Goal: Transaction & Acquisition: Subscribe to service/newsletter

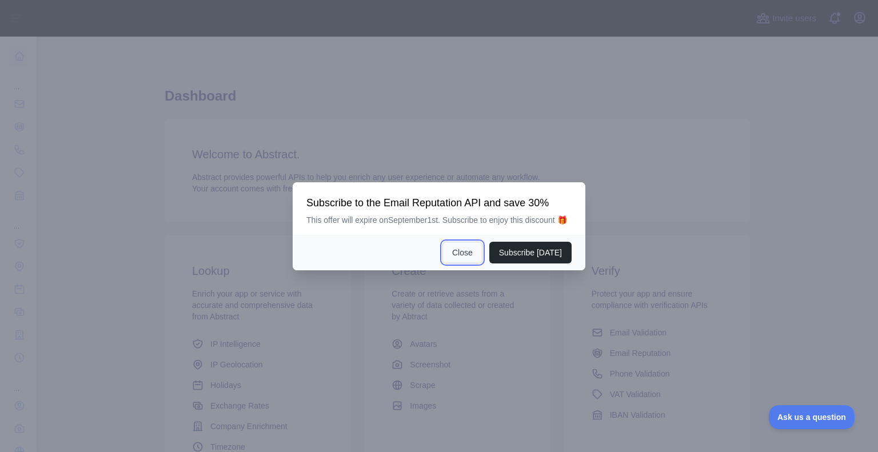
click at [471, 251] on button "Close" at bounding box center [463, 253] width 40 height 22
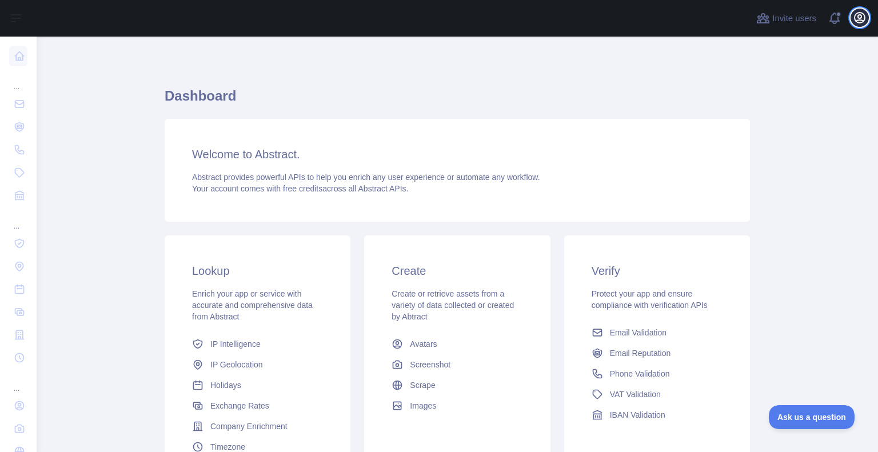
click at [855, 17] on icon "button" at bounding box center [860, 18] width 10 height 10
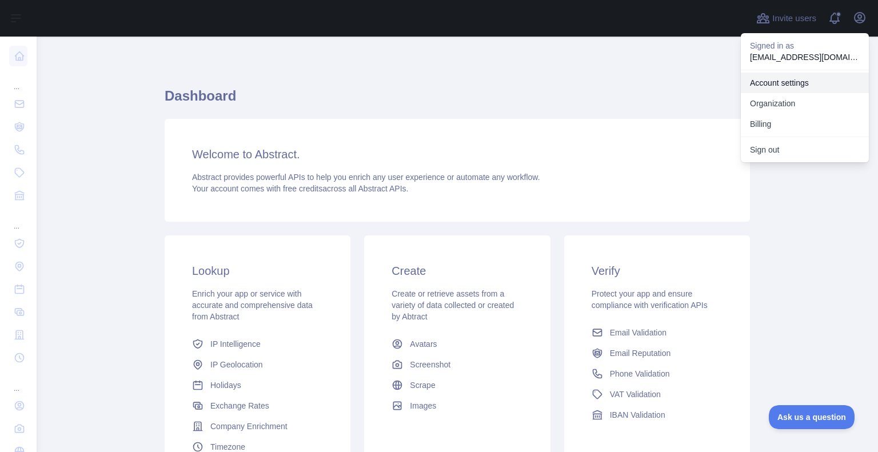
click at [814, 79] on link "Account settings" at bounding box center [805, 83] width 128 height 21
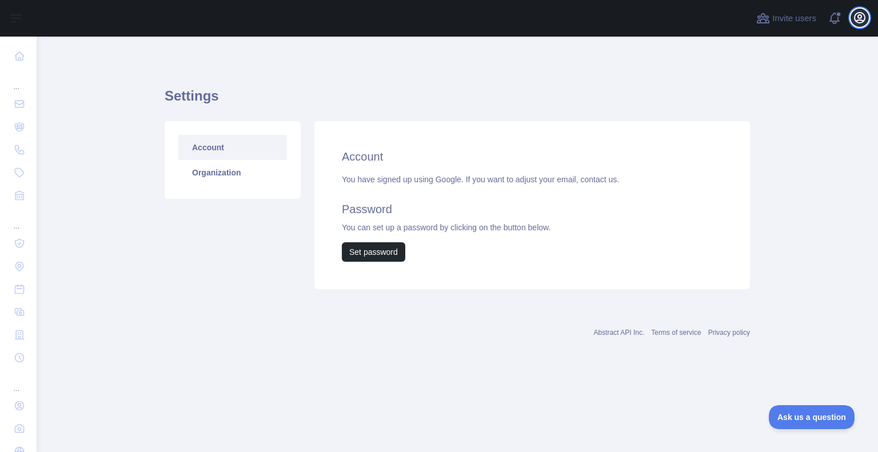
click at [857, 13] on icon "button" at bounding box center [860, 18] width 10 height 10
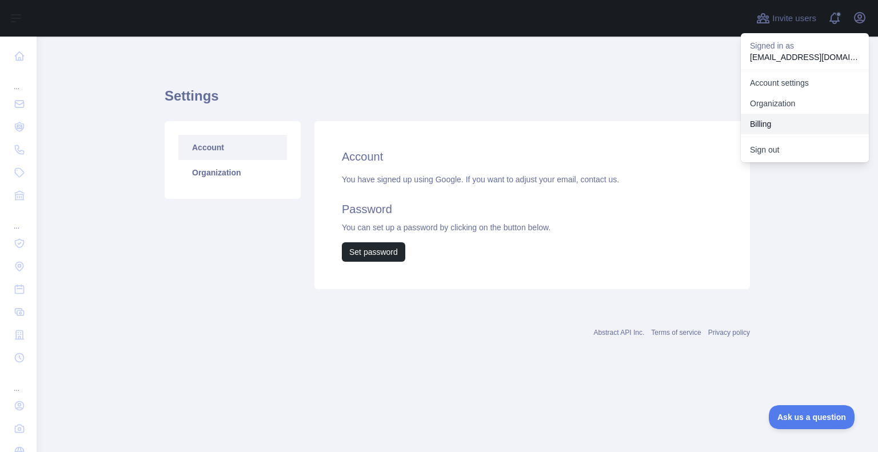
click at [789, 118] on button "Billing" at bounding box center [805, 124] width 128 height 21
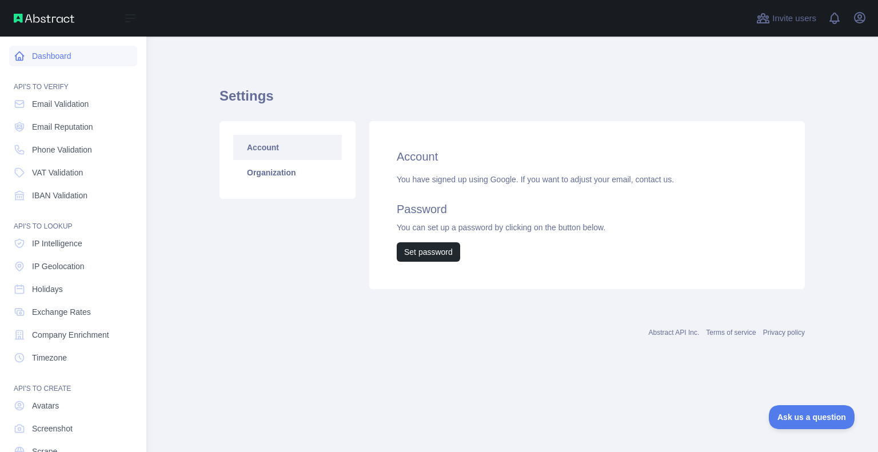
click at [59, 56] on link "Dashboard" at bounding box center [73, 56] width 128 height 21
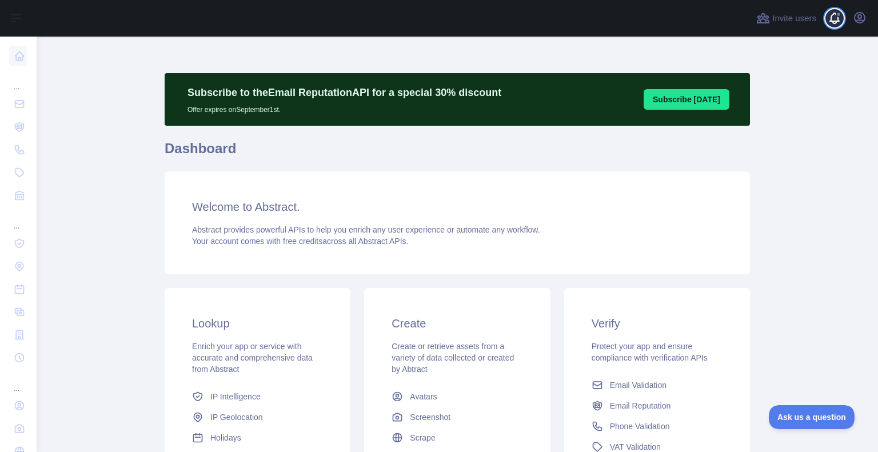
click at [835, 17] on span at bounding box center [839, 18] width 23 height 37
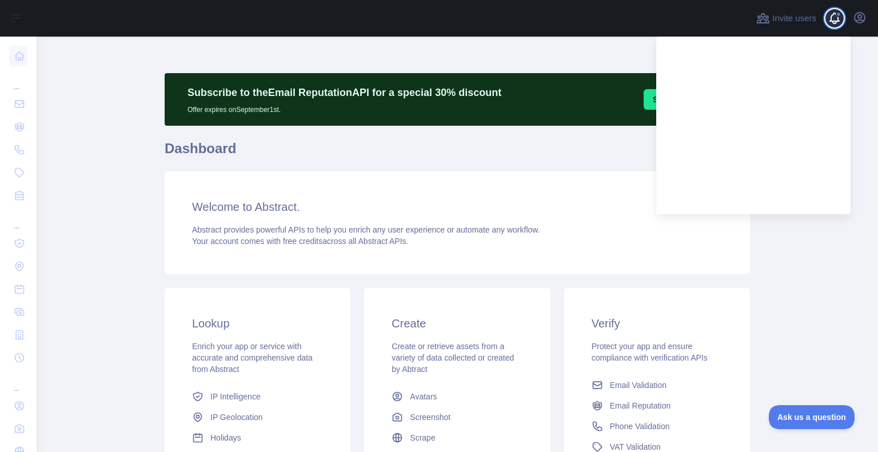
click at [835, 17] on span at bounding box center [839, 18] width 23 height 37
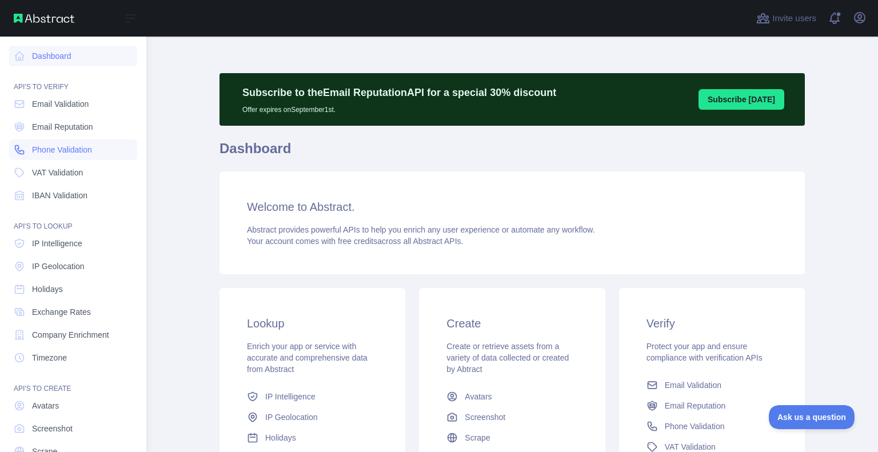
click at [54, 147] on span "Phone Validation" at bounding box center [62, 149] width 60 height 11
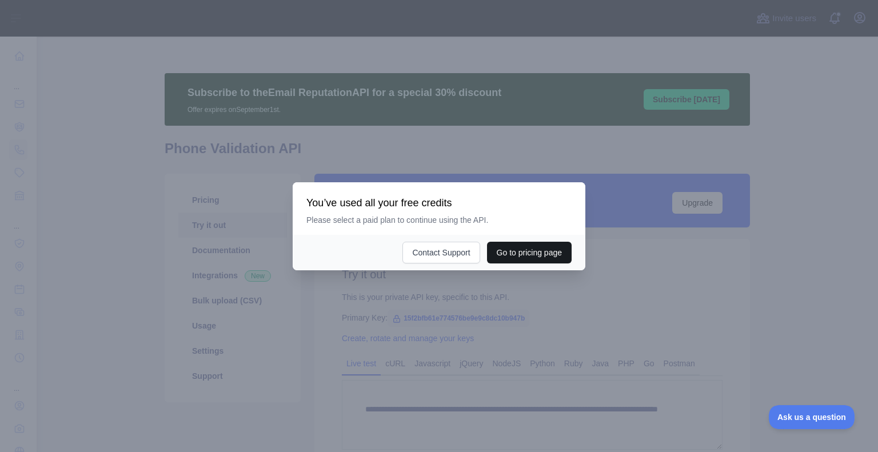
click at [517, 254] on button "Go to pricing page" at bounding box center [529, 253] width 85 height 22
click at [515, 245] on button "Go to pricing page" at bounding box center [529, 253] width 85 height 22
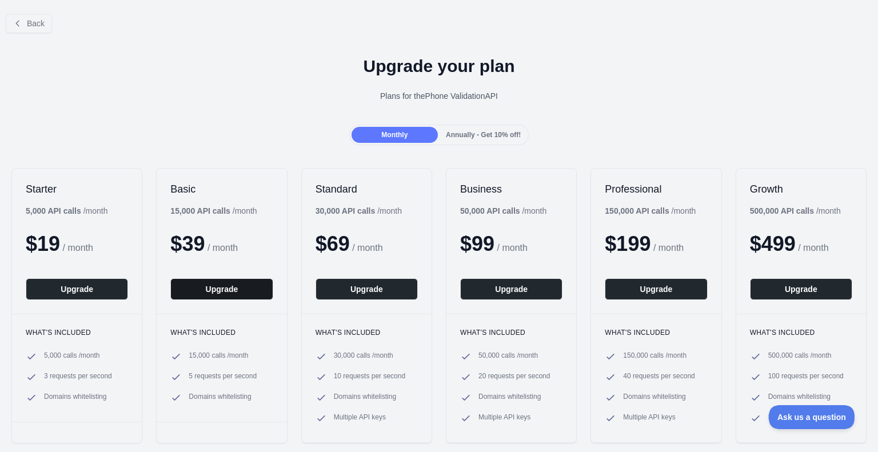
click at [228, 294] on button "Upgrade" at bounding box center [221, 289] width 102 height 22
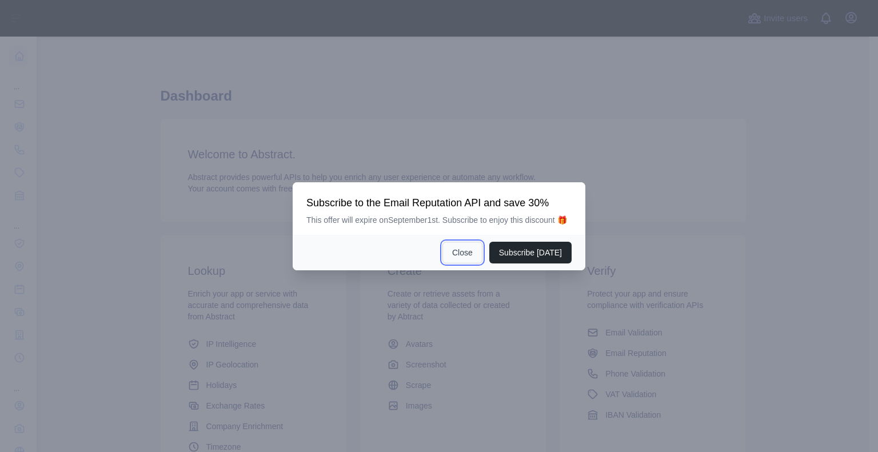
click at [469, 251] on button "Close" at bounding box center [463, 253] width 40 height 22
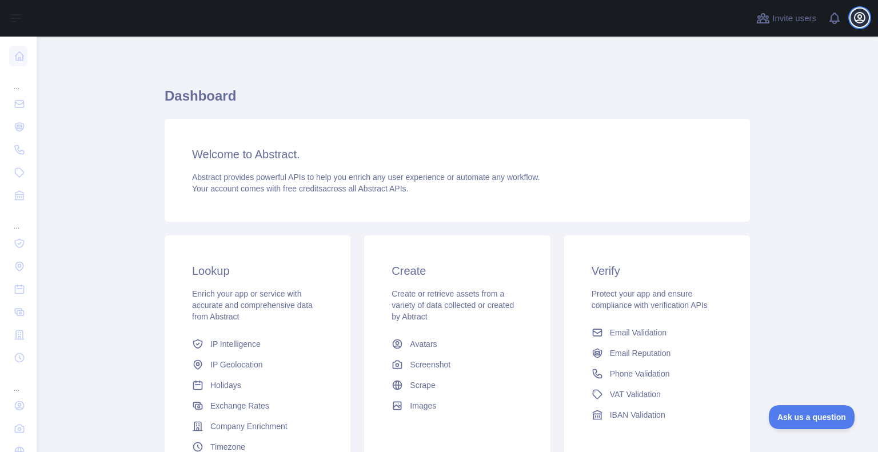
click at [857, 19] on icon "button" at bounding box center [860, 18] width 14 height 14
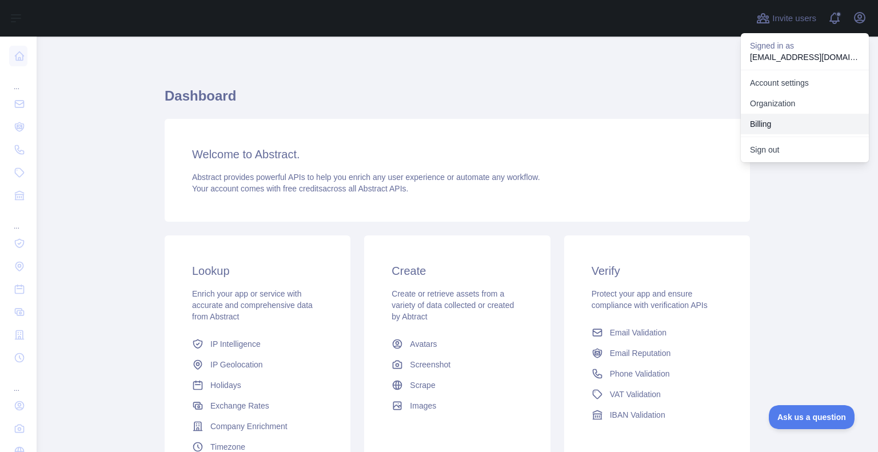
click at [767, 124] on button "Billing" at bounding box center [805, 124] width 128 height 21
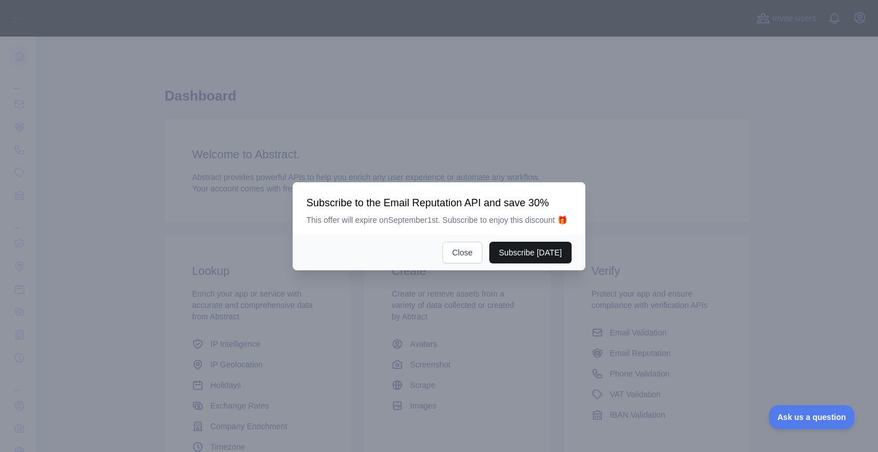
click at [527, 254] on button "Subscribe [DATE]" at bounding box center [530, 253] width 82 height 22
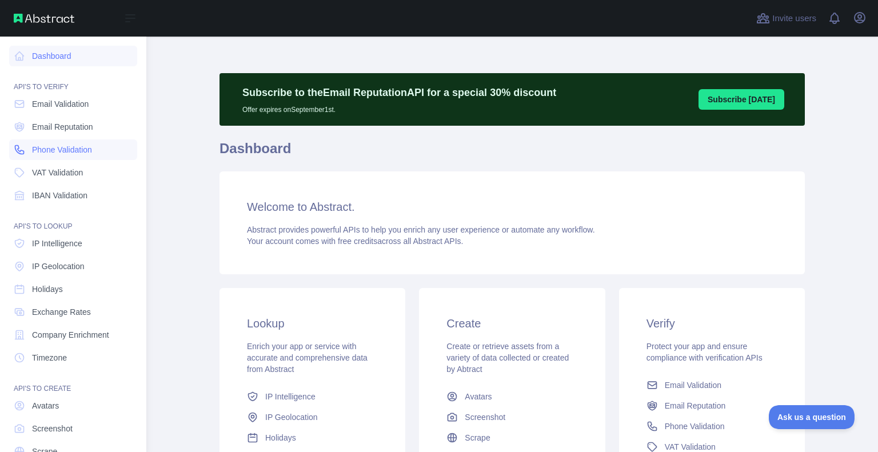
click at [46, 147] on span "Phone Validation" at bounding box center [62, 149] width 60 height 11
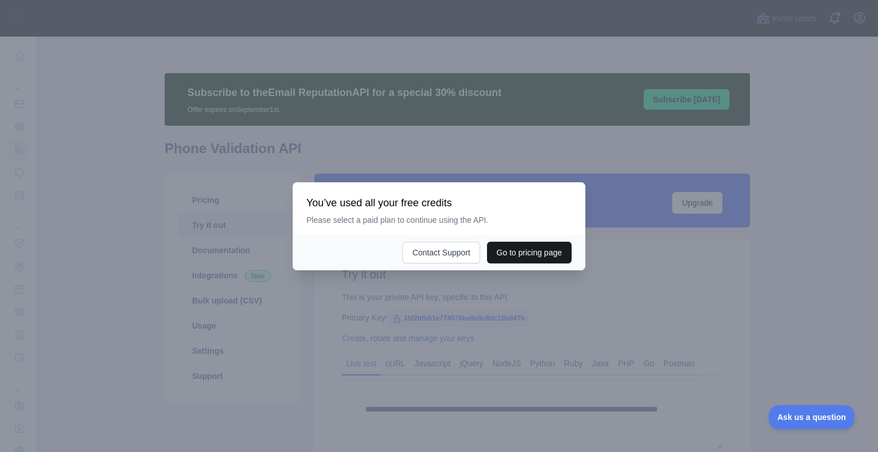
click at [524, 254] on button "Go to pricing page" at bounding box center [529, 253] width 85 height 22
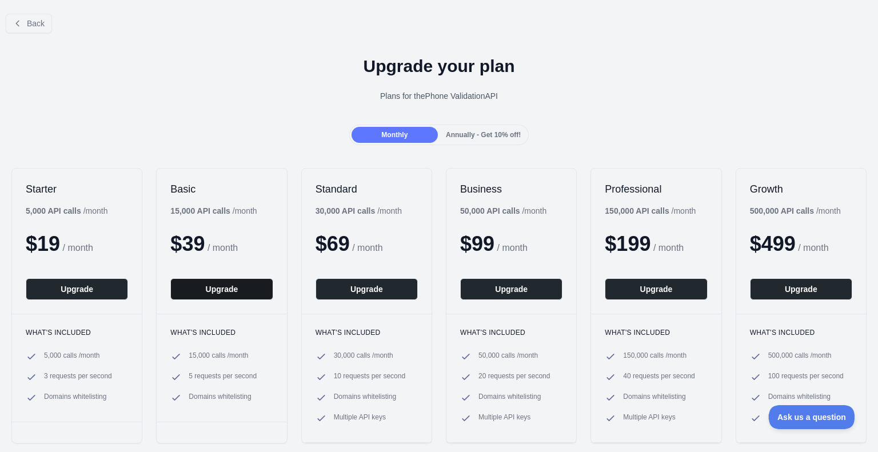
click at [234, 285] on button "Upgrade" at bounding box center [221, 289] width 102 height 22
